Goal: Find specific page/section: Find specific page/section

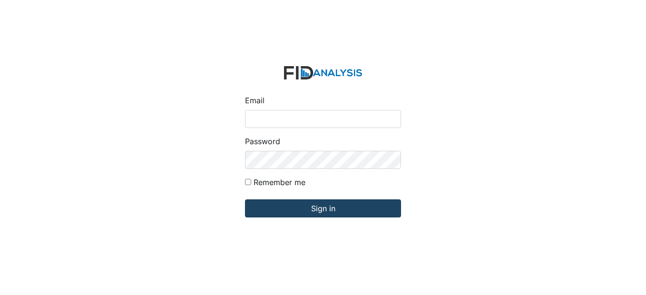
type input "[EMAIL_ADDRESS][DOMAIN_NAME]"
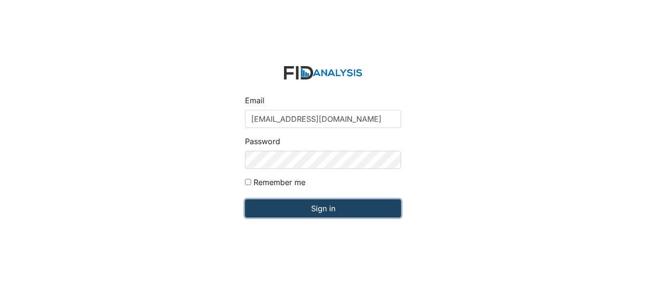
click at [326, 208] on input "Sign in" at bounding box center [323, 208] width 156 height 18
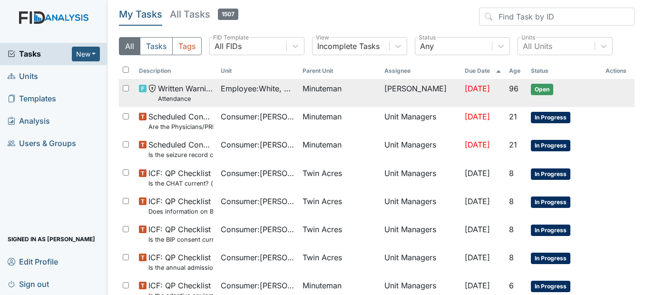
scroll to position [48, 0]
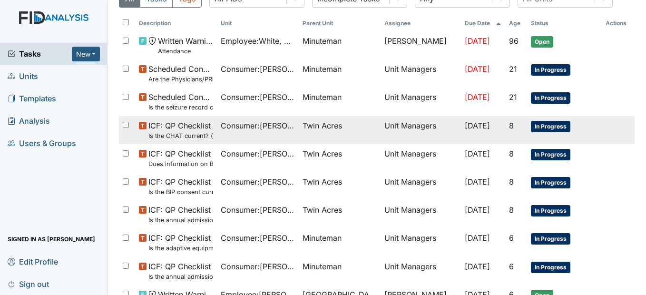
click at [241, 126] on span "Consumer : Bennett, Deborah" at bounding box center [258, 125] width 74 height 11
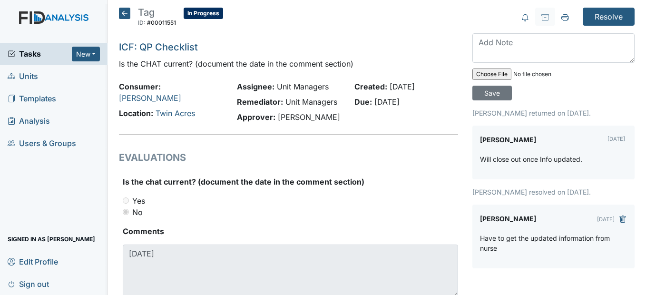
click at [121, 11] on icon at bounding box center [124, 13] width 11 height 11
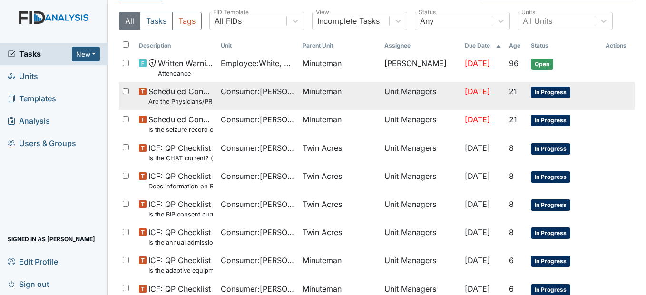
scroll to position [48, 0]
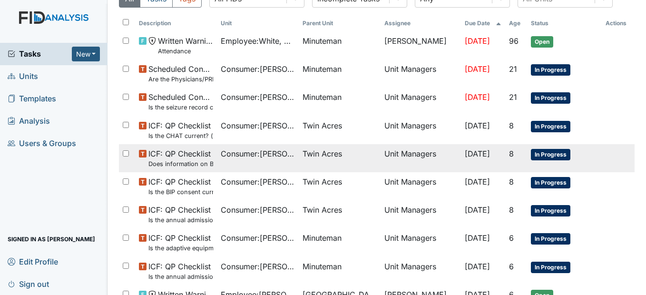
click at [265, 154] on span "Consumer : Bennett, Deborah" at bounding box center [258, 153] width 74 height 11
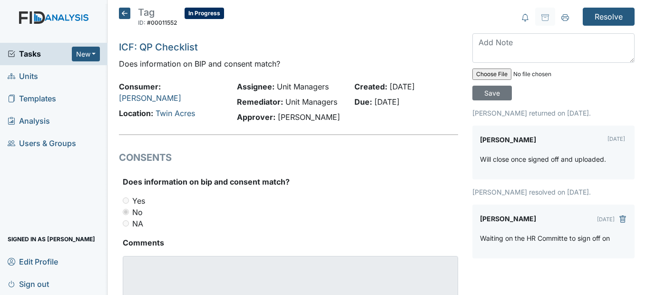
click at [122, 12] on icon at bounding box center [124, 13] width 11 height 11
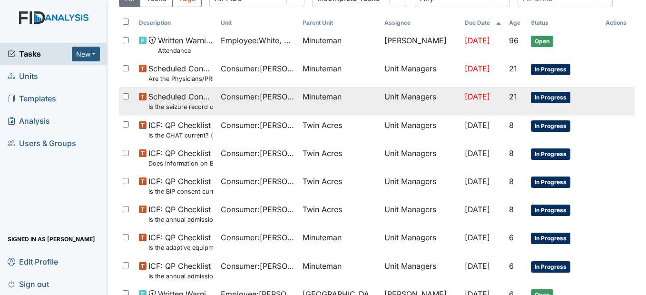
scroll to position [95, 0]
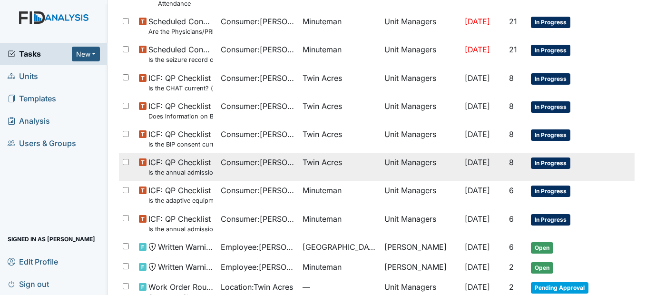
click at [275, 160] on span "Consumer : Kosztur, Kristina" at bounding box center [258, 162] width 74 height 11
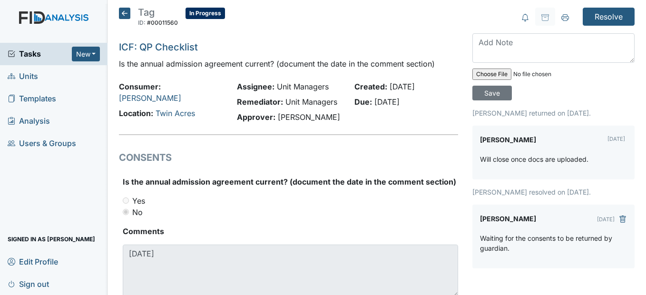
click at [116, 9] on div "Tag ID: #00011560 In Progress Autosaving... ICF: QP Checklist Is the annual adm…" at bounding box center [288, 164] width 353 height 312
click at [121, 13] on icon at bounding box center [124, 13] width 11 height 11
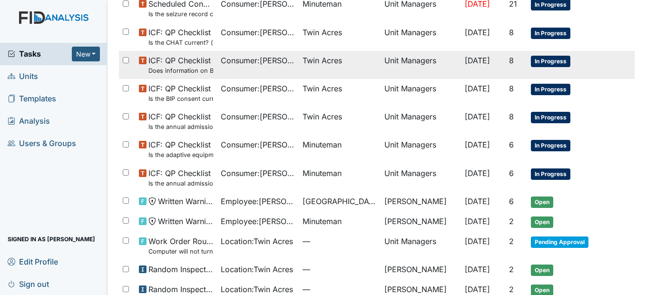
scroll to position [143, 0]
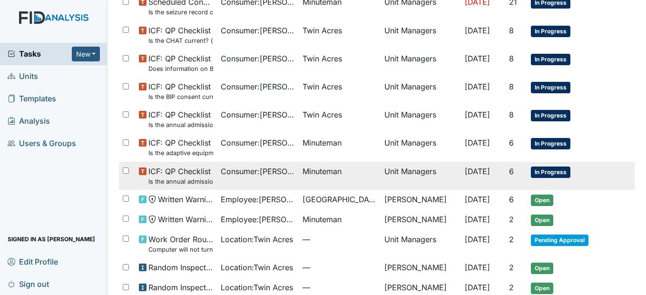
click at [306, 170] on span "Minuteman" at bounding box center [322, 171] width 39 height 11
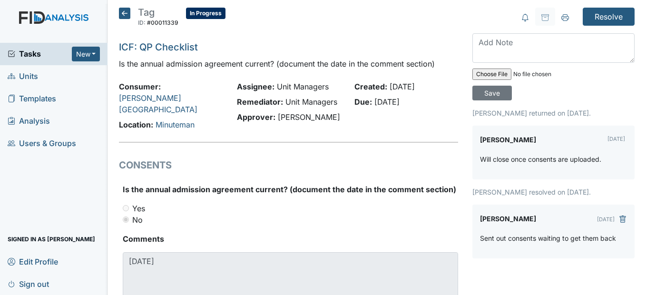
click at [126, 12] on icon at bounding box center [124, 13] width 11 height 11
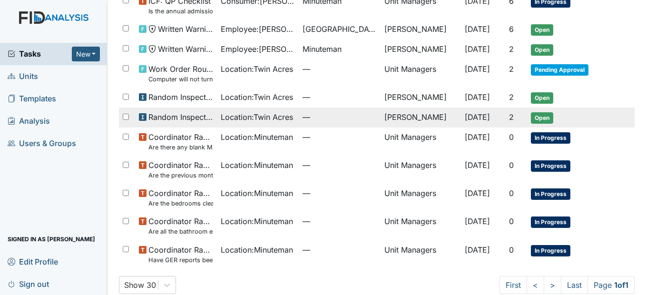
scroll to position [327, 0]
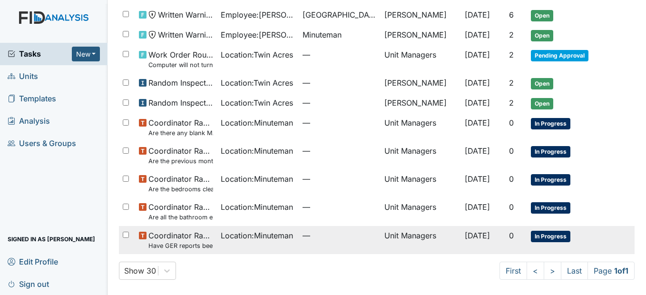
click at [253, 237] on span "Location : Minuteman" at bounding box center [257, 235] width 72 height 11
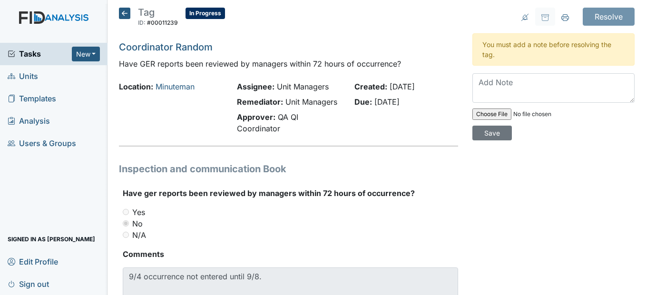
click at [125, 10] on icon at bounding box center [124, 13] width 11 height 11
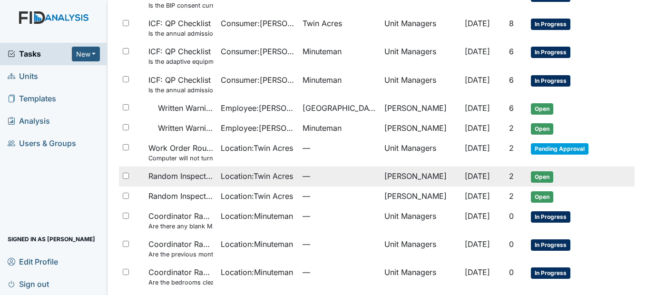
scroll to position [42, 0]
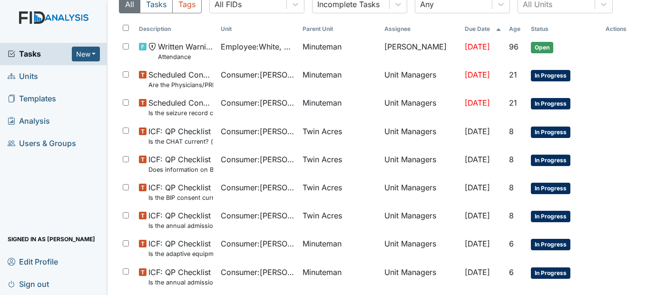
click at [21, 72] on span "Units" at bounding box center [23, 76] width 30 height 15
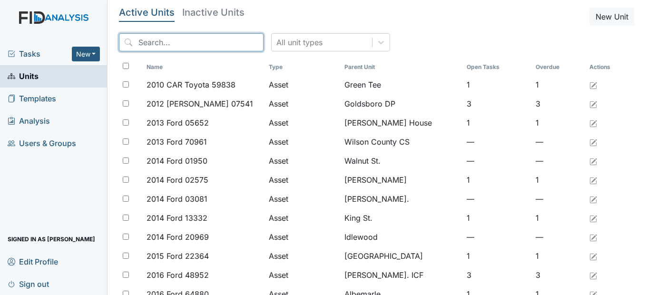
click at [162, 39] on input "search" at bounding box center [191, 42] width 145 height 18
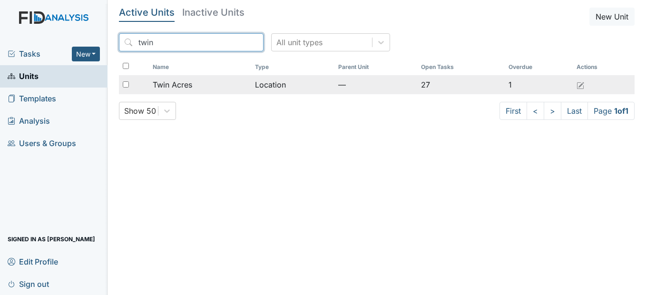
type input "twin"
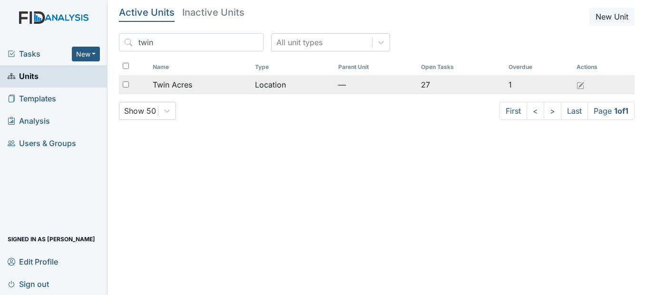
click at [191, 89] on td "Twin Acres" at bounding box center [200, 84] width 102 height 19
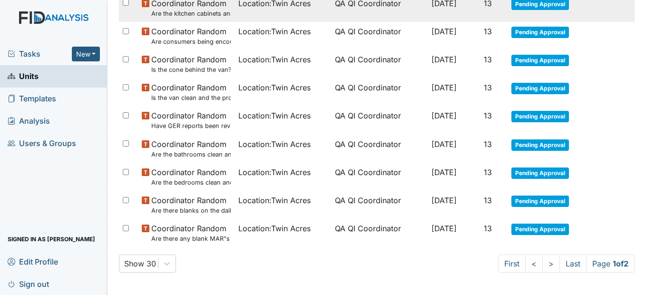
scroll to position [667, 0]
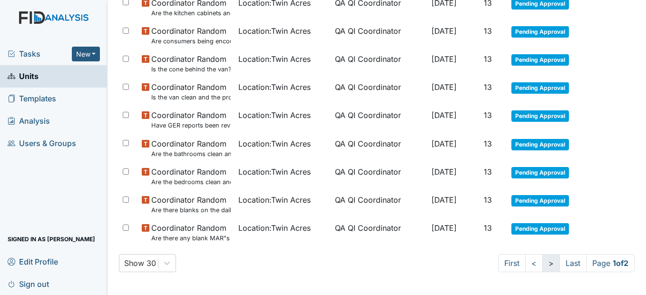
click at [543, 261] on link ">" at bounding box center [552, 263] width 18 height 18
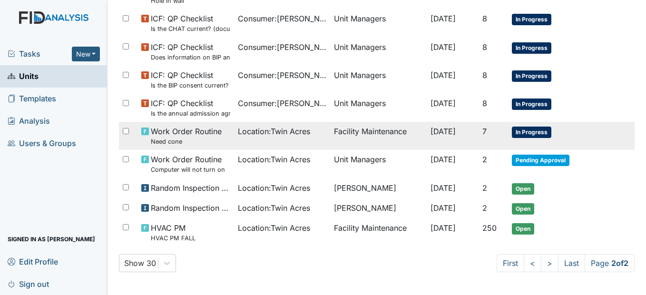
scroll to position [125, 0]
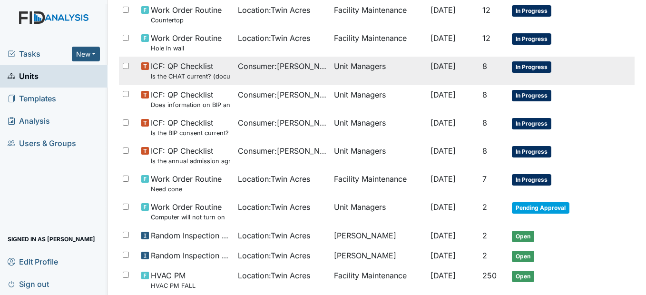
click at [249, 68] on span "Consumer : Bennett, Deborah" at bounding box center [282, 65] width 89 height 11
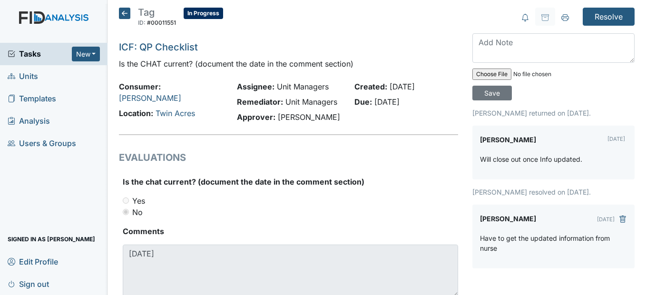
click at [120, 14] on icon at bounding box center [124, 13] width 11 height 11
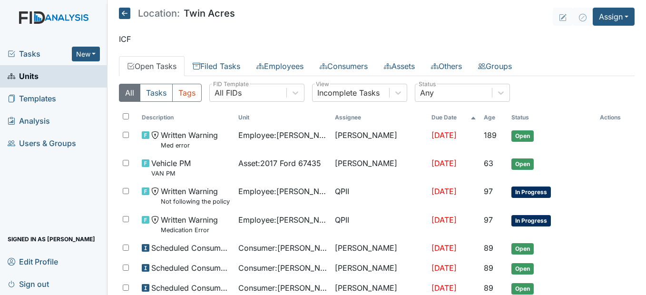
click at [122, 15] on icon at bounding box center [124, 13] width 11 height 11
